Goal: Complete application form

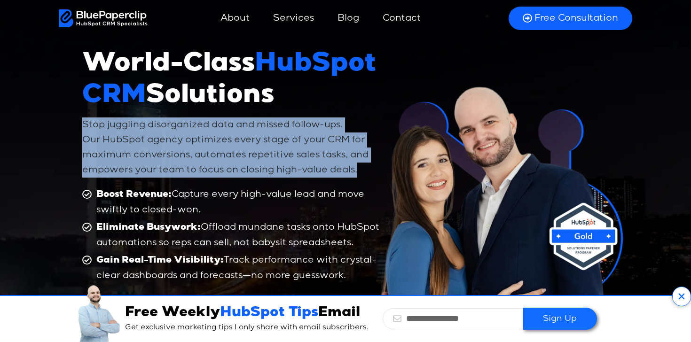
drag, startPoint x: 72, startPoint y: 121, endPoint x: 327, endPoint y: 185, distance: 263.2
click at [327, 185] on div "World-Class HubSpot CRM Solutions Stop juggling disorganized data and missed fo…" at bounding box center [345, 188] width 691 height 426
click at [181, 146] on p "Stop juggling disorganized data and missed follow-ups. Our HubSpot agency optim…" at bounding box center [232, 148] width 301 height 60
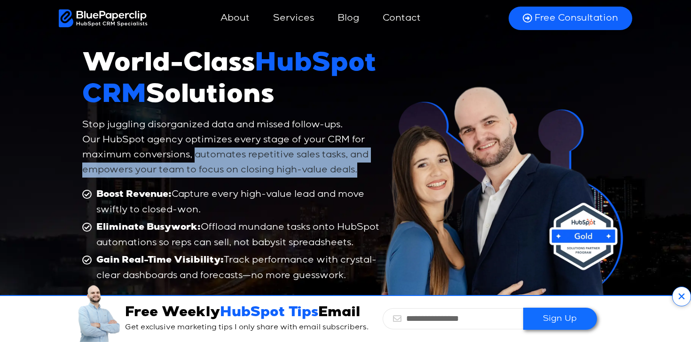
drag, startPoint x: 194, startPoint y: 154, endPoint x: 362, endPoint y: 175, distance: 169.6
click at [364, 175] on p "Stop juggling disorganized data and missed follow-ups. Our HubSpot agency optim…" at bounding box center [232, 148] width 301 height 60
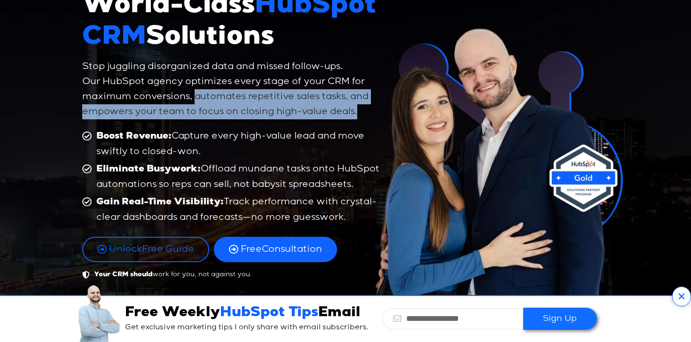
scroll to position [59, 0]
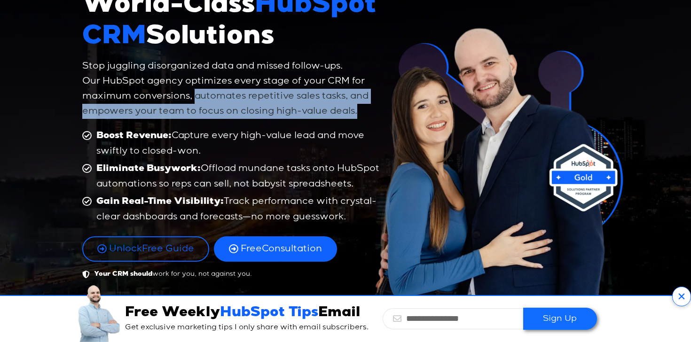
drag, startPoint x: 192, startPoint y: 124, endPoint x: 246, endPoint y: 145, distance: 58.1
click at [246, 144] on div "World-Class HubSpot CRM Solutions Stop juggling disorganized data and missed fo…" at bounding box center [233, 135] width 311 height 299
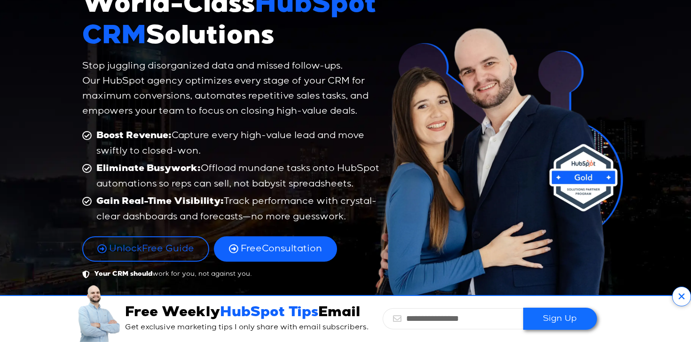
click at [195, 168] on b "Eliminate Busywork:" at bounding box center [148, 169] width 104 height 9
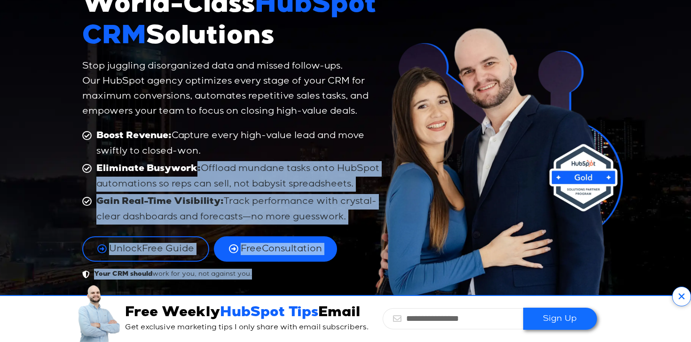
drag, startPoint x: 196, startPoint y: 172, endPoint x: 369, endPoint y: 184, distance: 173.9
click at [375, 186] on div "World-Class HubSpot CRM Solutions Stop juggling disorganized data and missed fo…" at bounding box center [346, 129] width 536 height 426
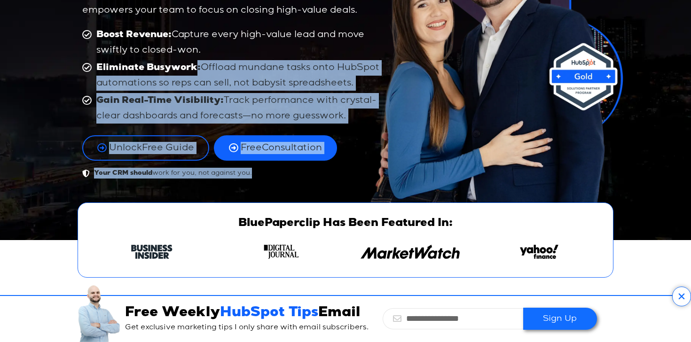
scroll to position [158, 0]
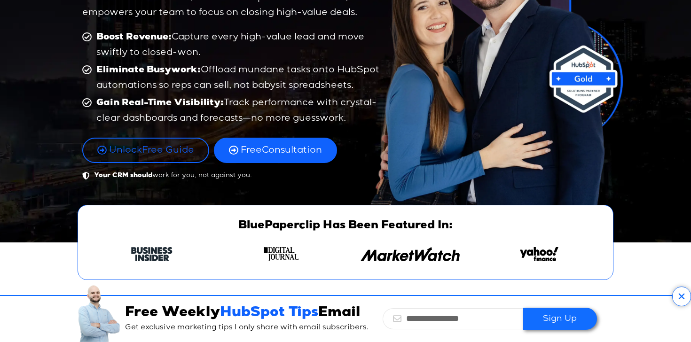
click at [277, 122] on span "Gain Real-Time Visibility: Track performance with crystal-clear dashboards and …" at bounding box center [239, 110] width 290 height 31
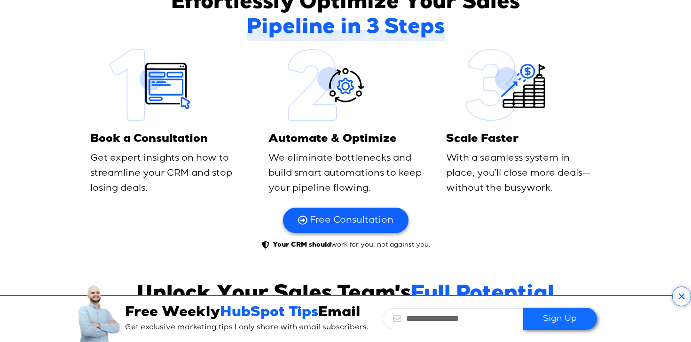
scroll to position [478, 0]
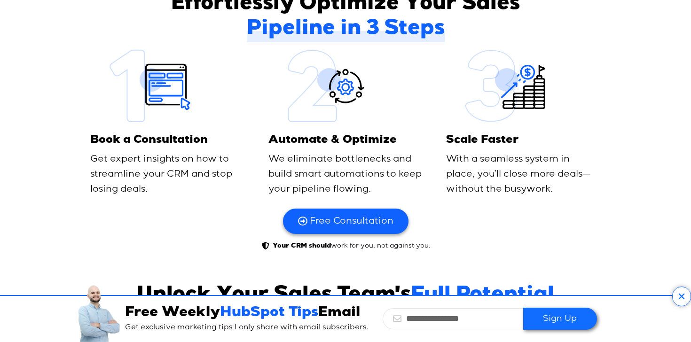
drag, startPoint x: 258, startPoint y: 140, endPoint x: 380, endPoint y: 197, distance: 134.6
click at [380, 197] on div "Book a Consultation Get expert insights on how to streamline your CRM and stop …" at bounding box center [345, 127] width 527 height 150
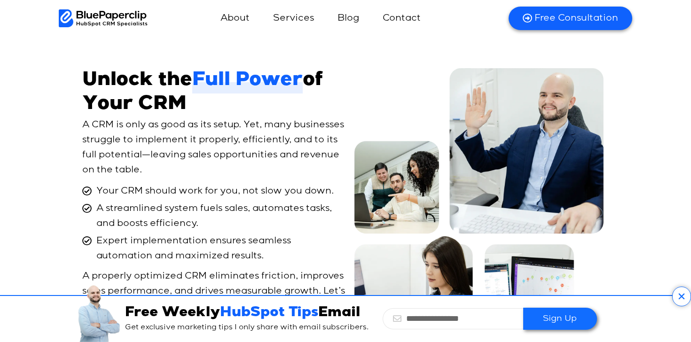
scroll to position [4991, 0]
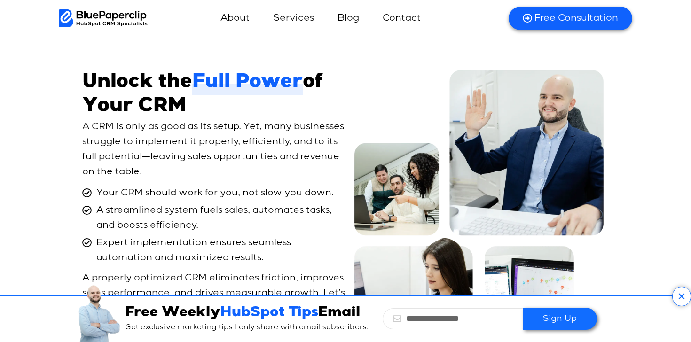
click at [680, 293] on icon at bounding box center [681, 297] width 19 height 20
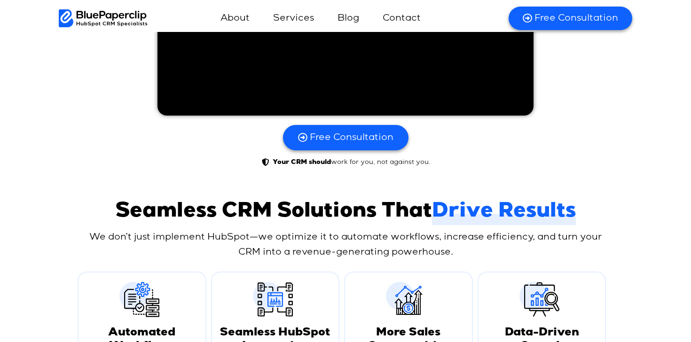
scroll to position [4525, 0]
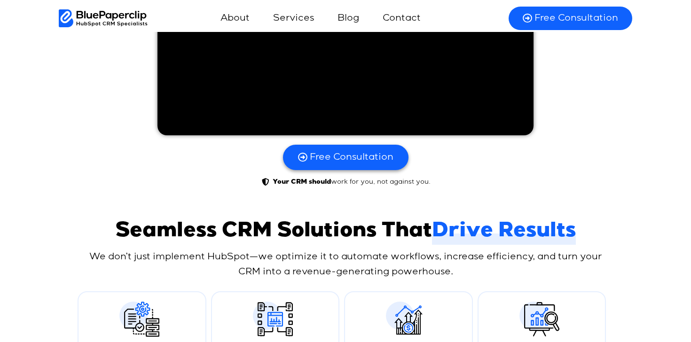
click at [560, 20] on span "Free Consultation" at bounding box center [577, 18] width 84 height 12
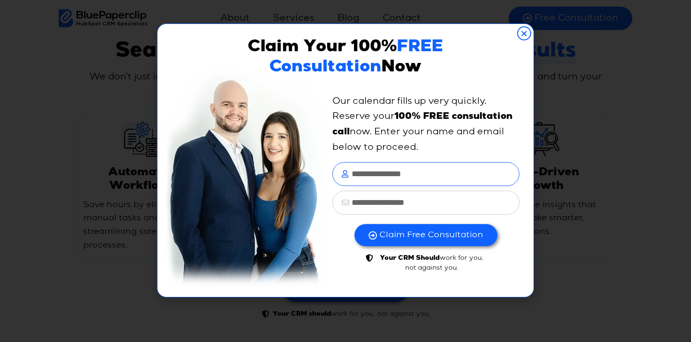
click at [560, 17] on span "Free Consultation" at bounding box center [577, 18] width 84 height 12
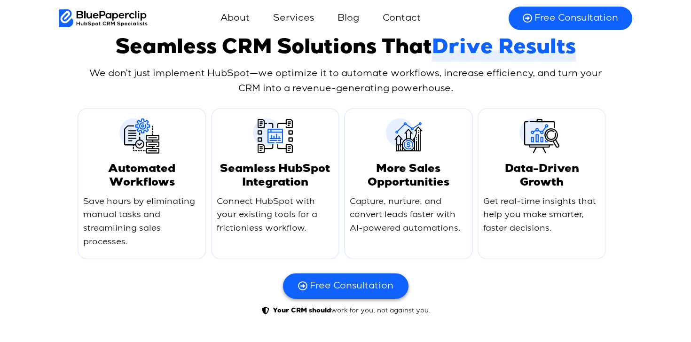
scroll to position [4703, 0]
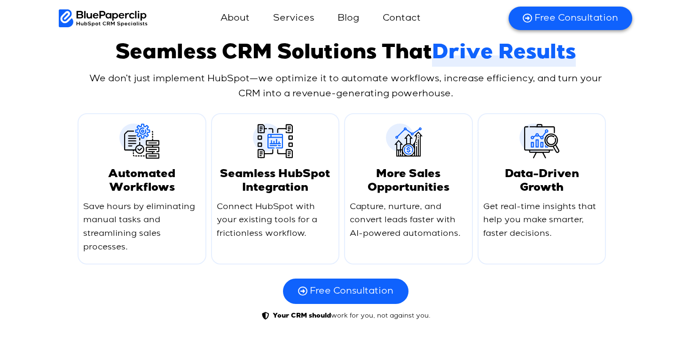
click at [351, 285] on span "Free Consultation" at bounding box center [352, 291] width 84 height 12
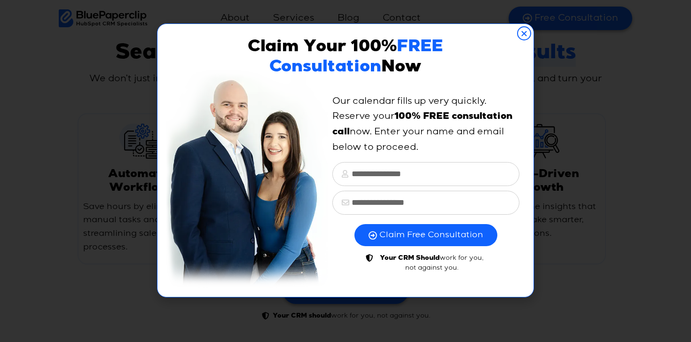
click at [442, 236] on span "Claim Free Consultation" at bounding box center [431, 235] width 104 height 11
click at [392, 172] on input "text" at bounding box center [425, 174] width 187 height 24
type input "**"
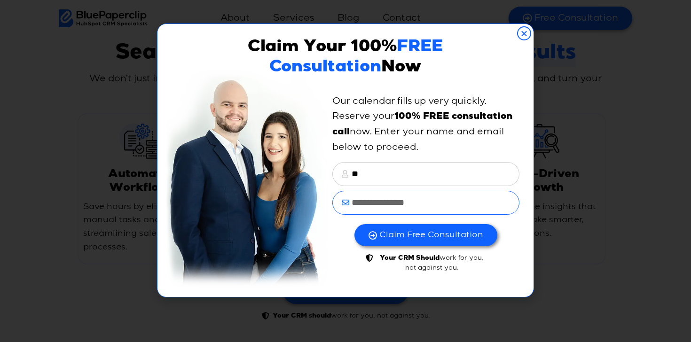
click at [390, 196] on input "email" at bounding box center [425, 203] width 187 height 24
type input "**********"
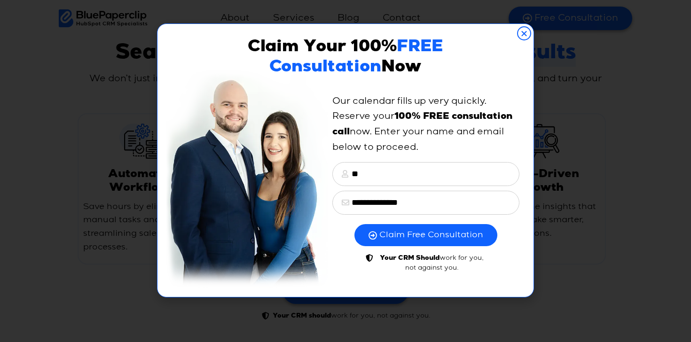
click at [387, 229] on button "Claim Free Consultation" at bounding box center [426, 235] width 143 height 22
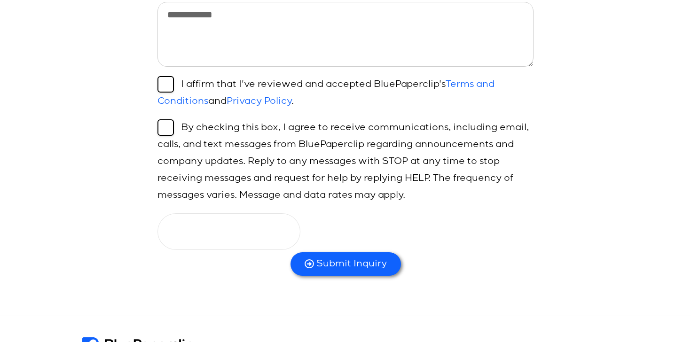
scroll to position [409, 0]
